Goal: Task Accomplishment & Management: Manage account settings

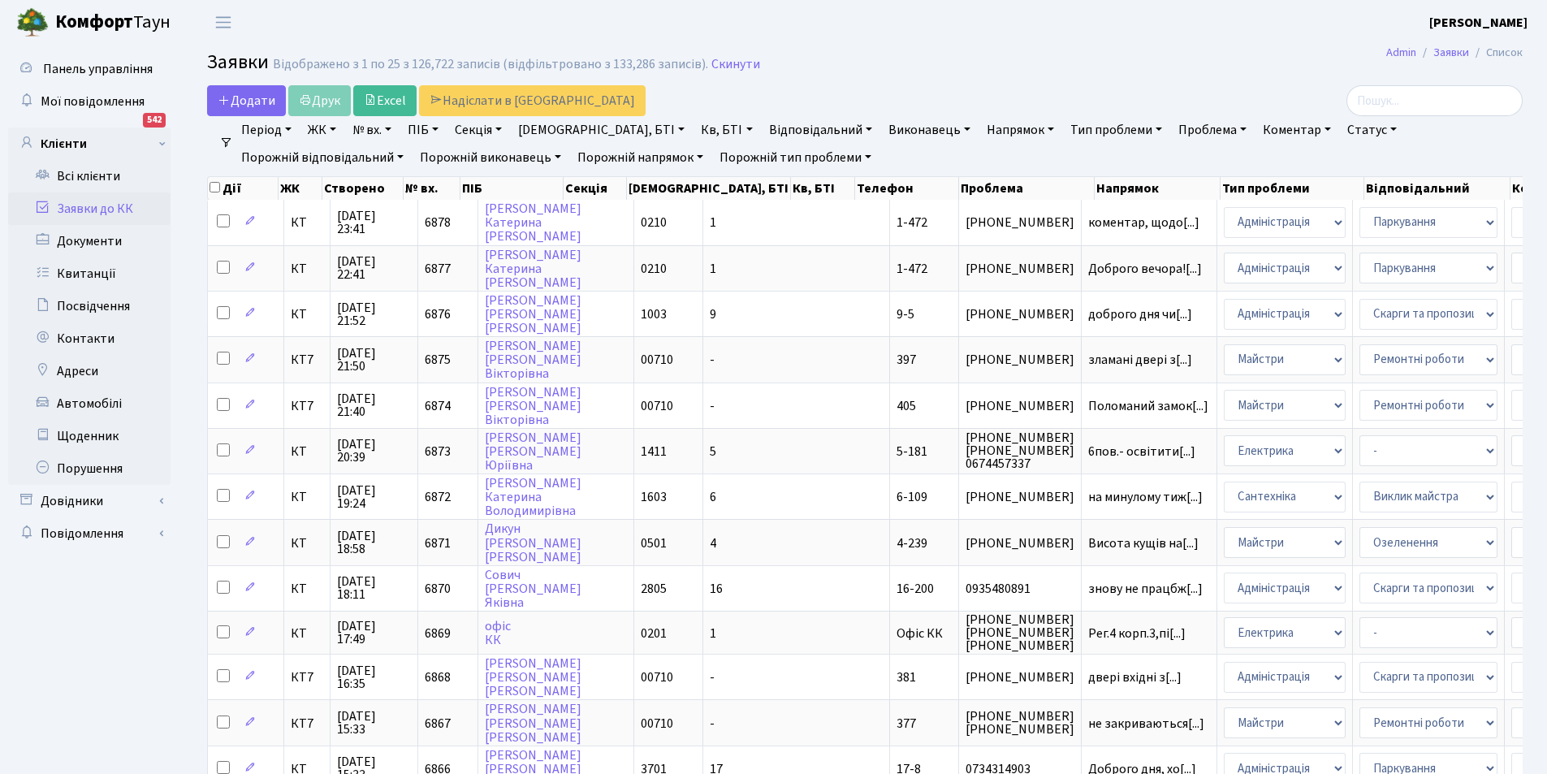
select select "25"
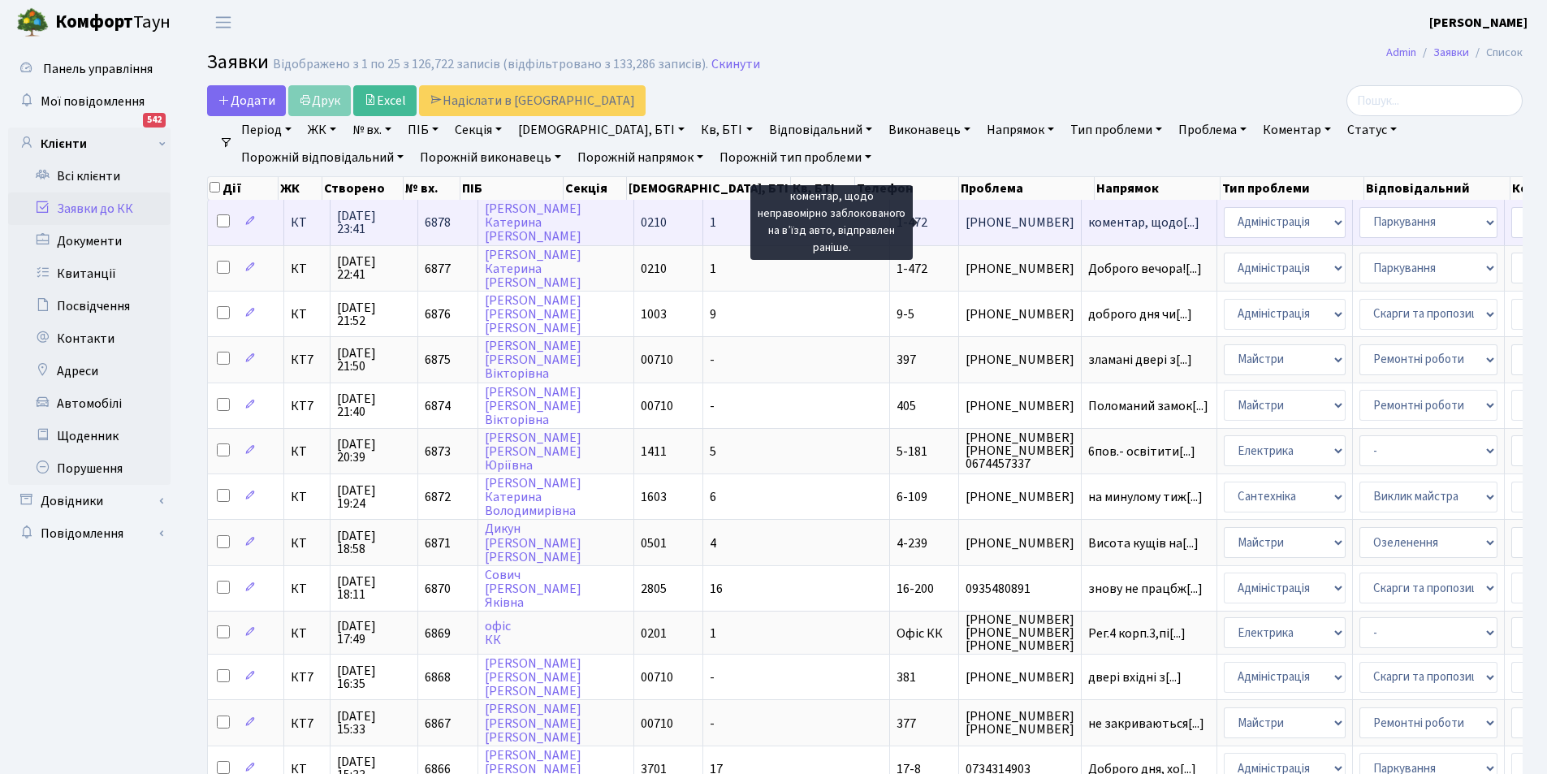
click at [1088, 224] on span "коментар, щодо[...]" at bounding box center [1143, 223] width 111 height 18
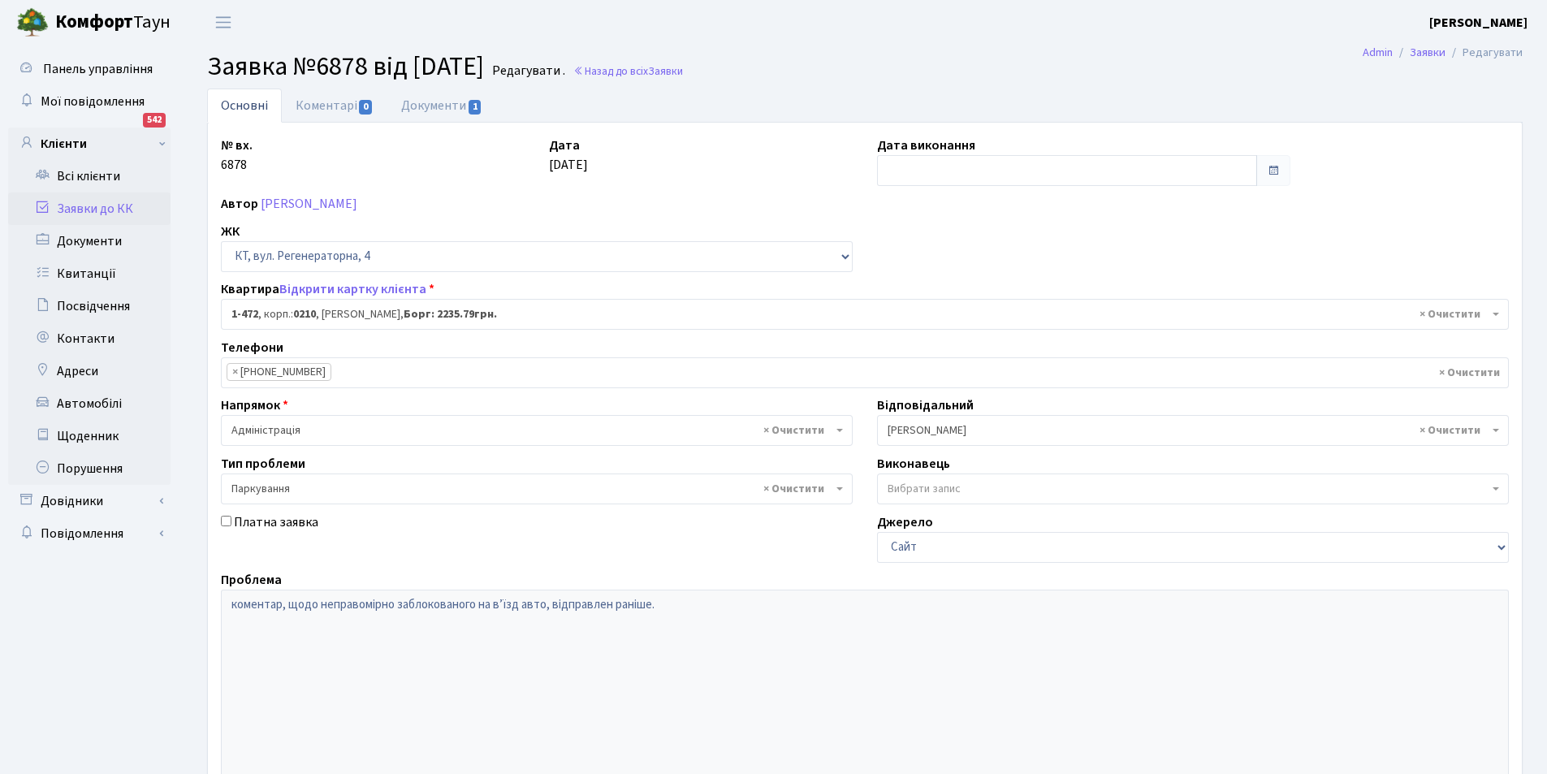
select select "391"
select select "66"
click at [430, 99] on link "Документи 1" at bounding box center [441, 105] width 109 height 33
select select "25"
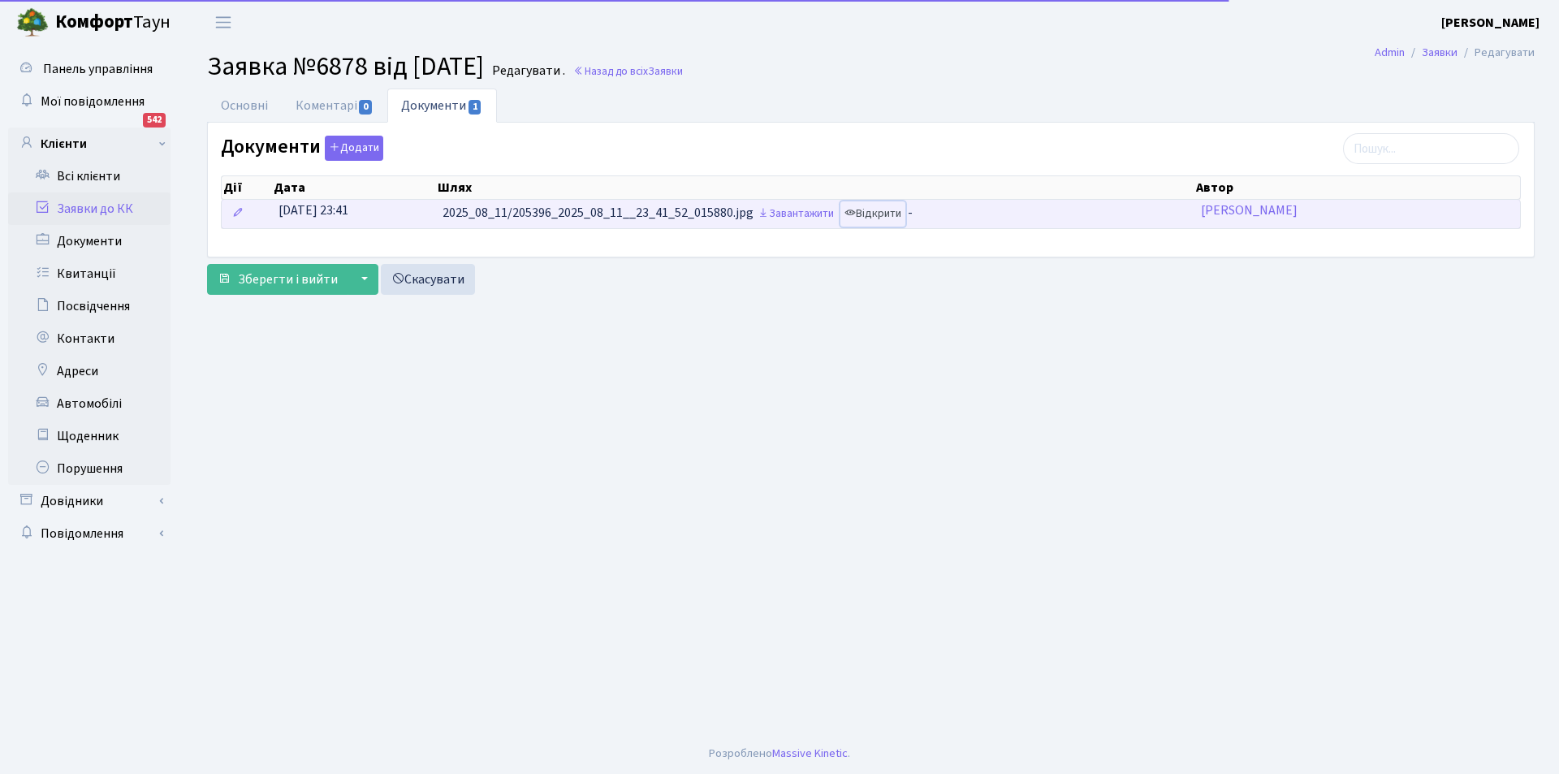
click at [886, 215] on link "Відкрити" at bounding box center [872, 213] width 65 height 25
